Goal: Information Seeking & Learning: Check status

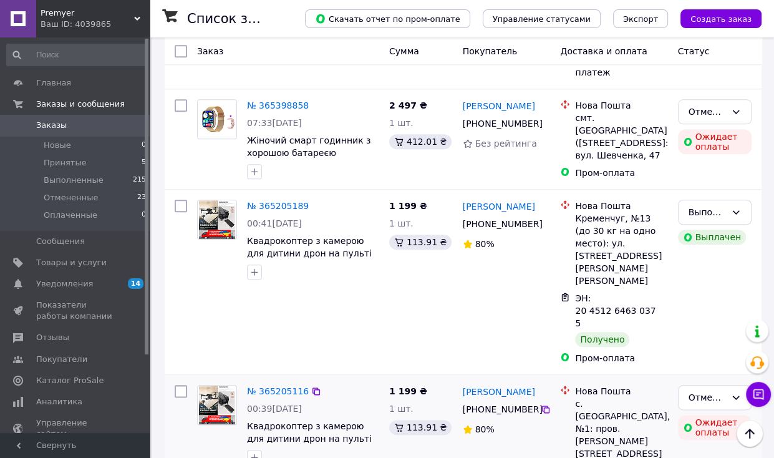
scroll to position [1060, 0]
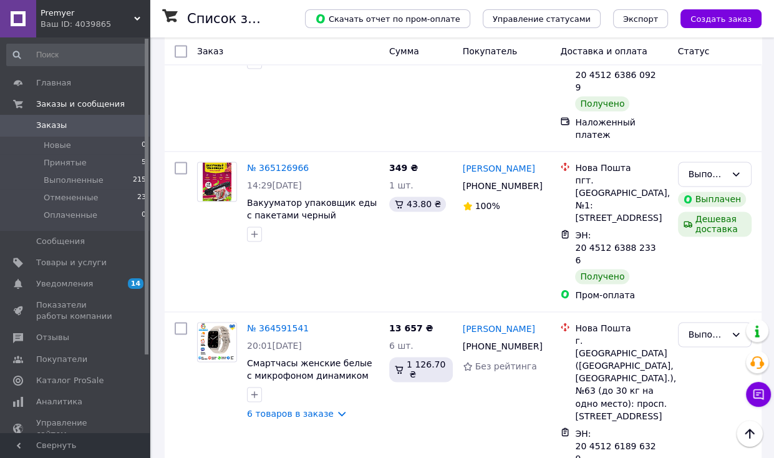
scroll to position [1559, 0]
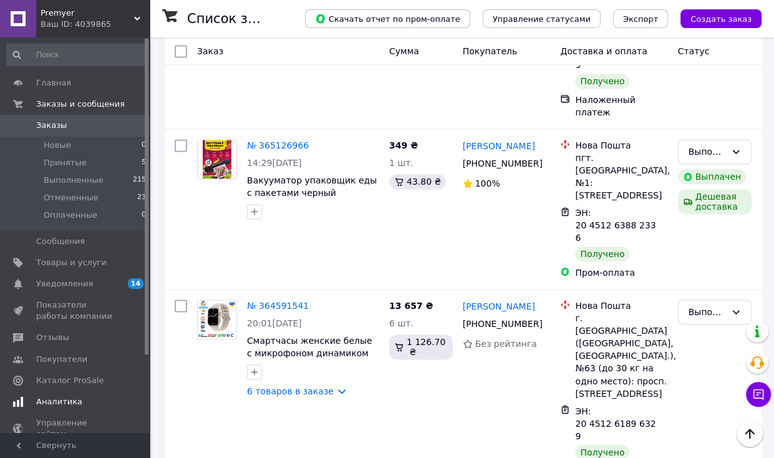
click at [77, 395] on link "Аналитика" at bounding box center [76, 401] width 153 height 21
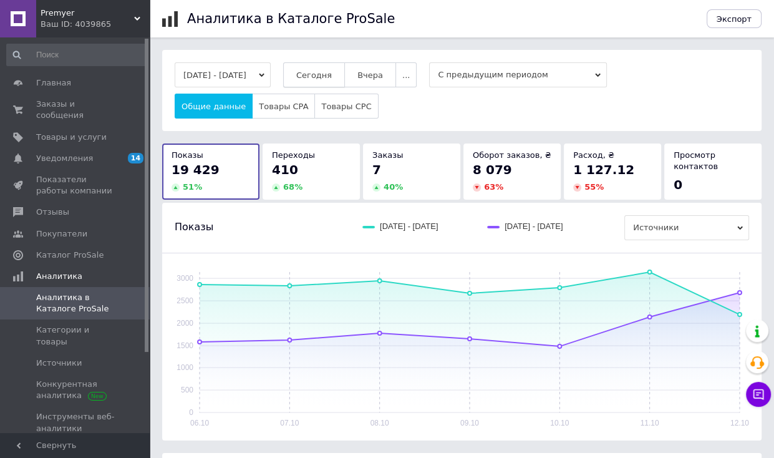
click at [332, 79] on button "Сегодня" at bounding box center [314, 74] width 62 height 25
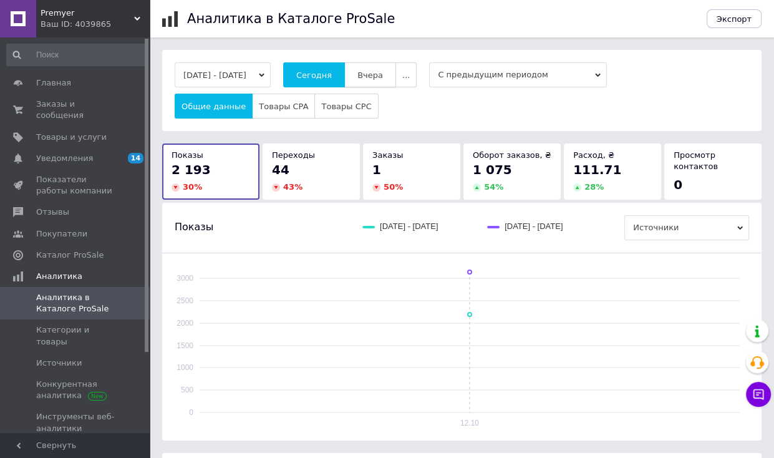
click at [380, 74] on span "Вчера" at bounding box center [370, 74] width 26 height 9
